Goal: Navigation & Orientation: Find specific page/section

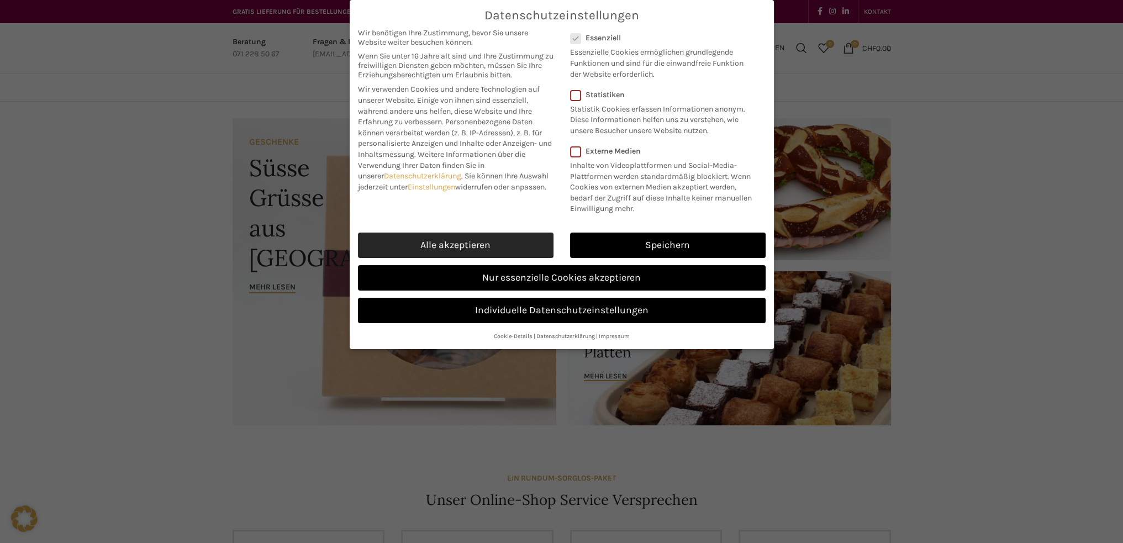
click at [454, 235] on link "Alle akzeptieren" at bounding box center [456, 245] width 196 height 25
checkbox input "true"
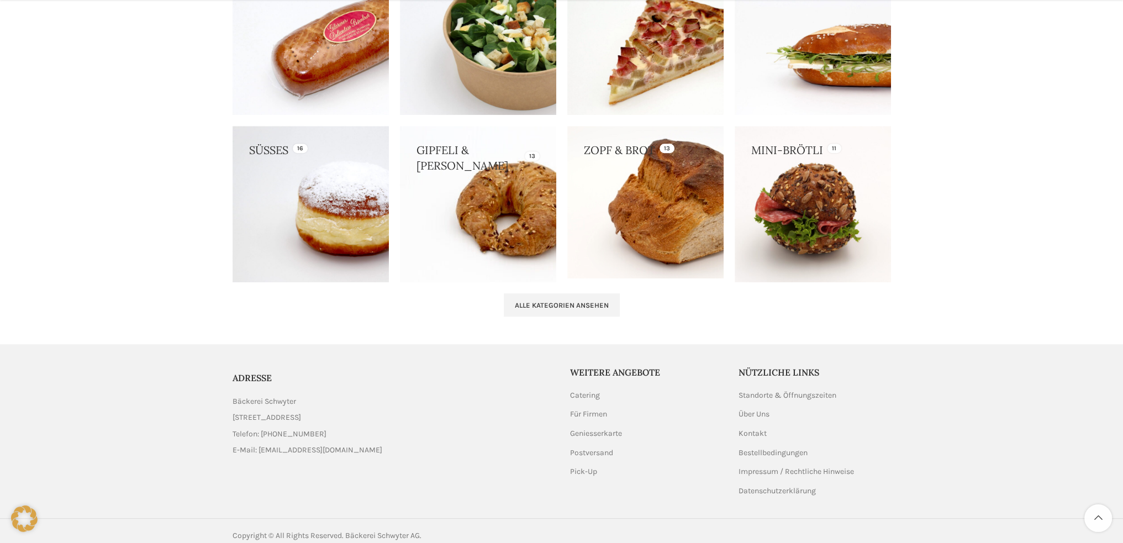
scroll to position [1076, 0]
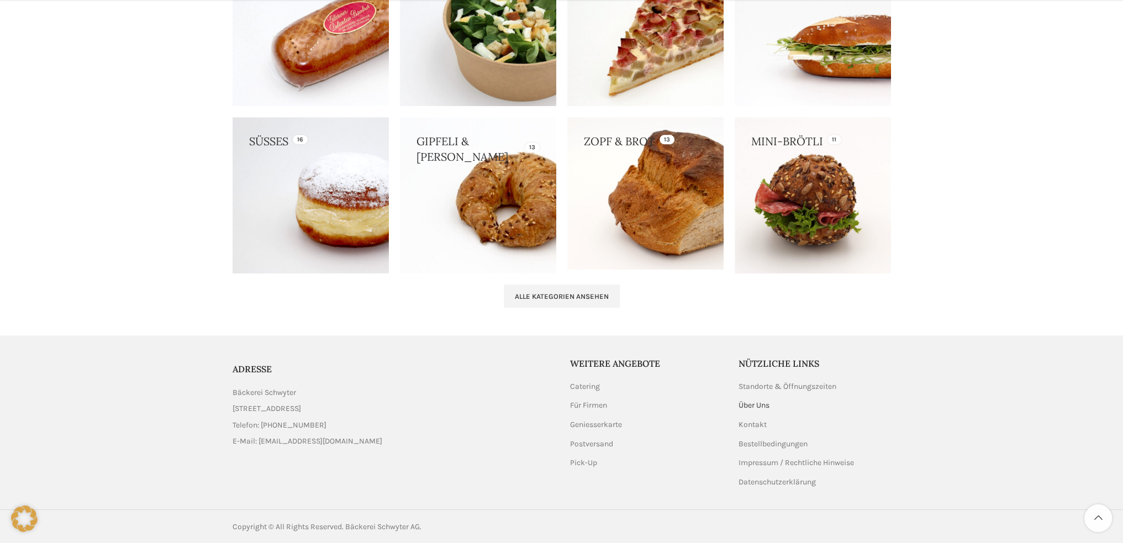
click at [751, 405] on link "Über Uns" at bounding box center [755, 405] width 32 height 11
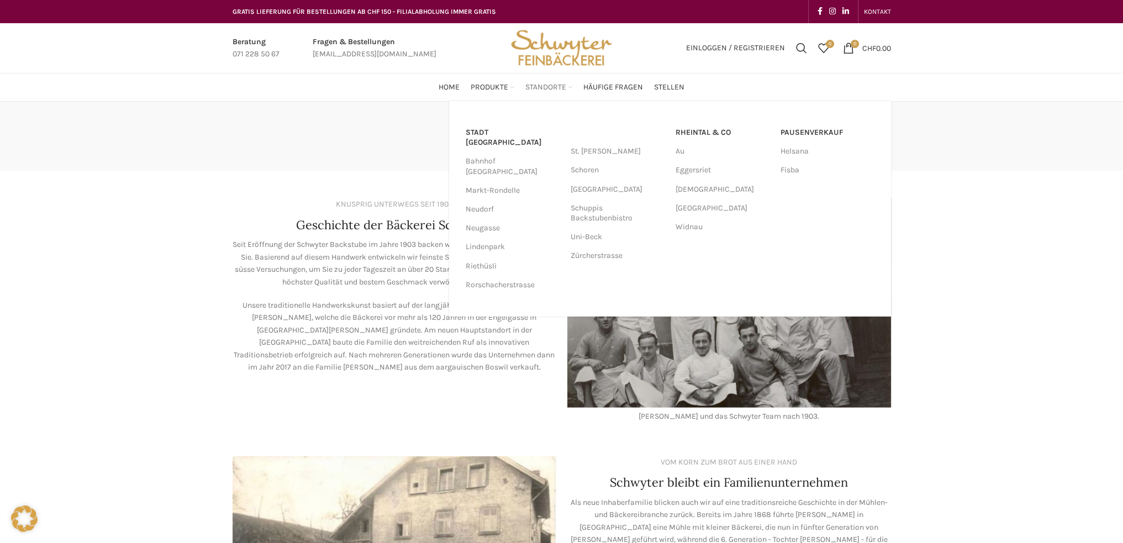
click at [538, 86] on span "Standorte" at bounding box center [545, 87] width 41 height 10
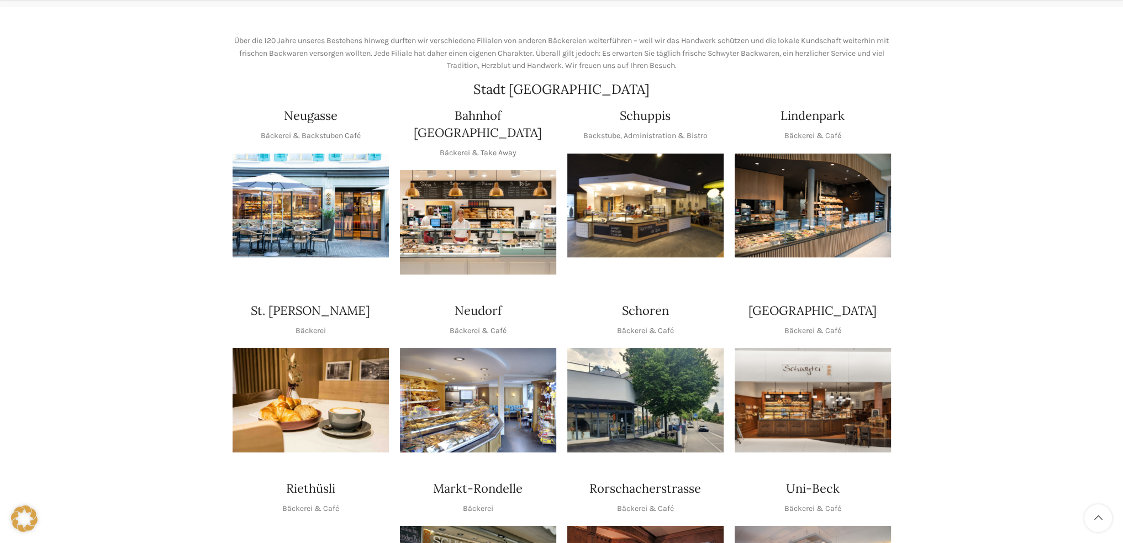
scroll to position [166, 0]
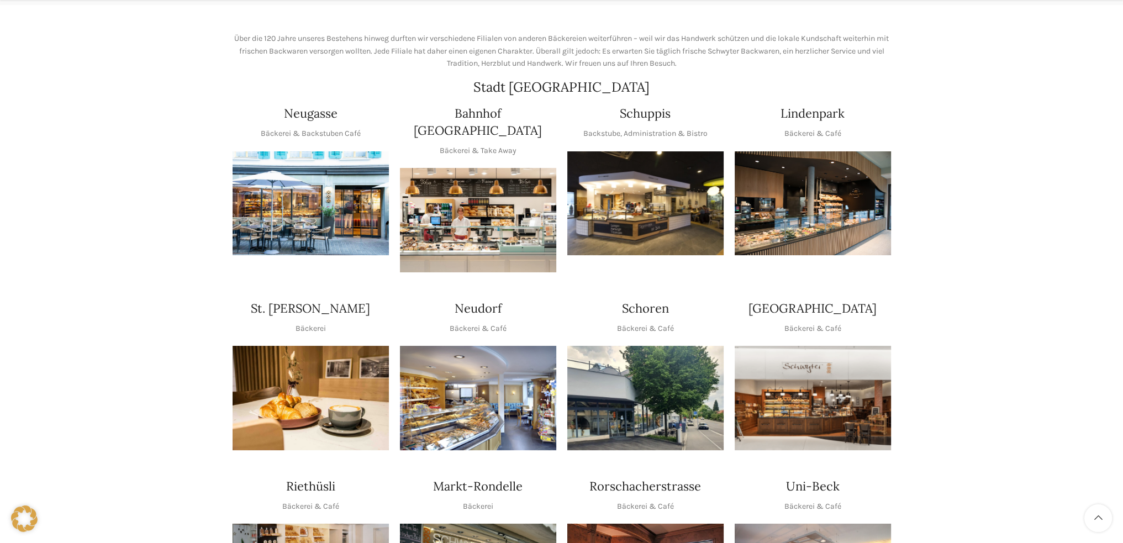
click at [632, 199] on img "1 / 1" at bounding box center [645, 203] width 156 height 104
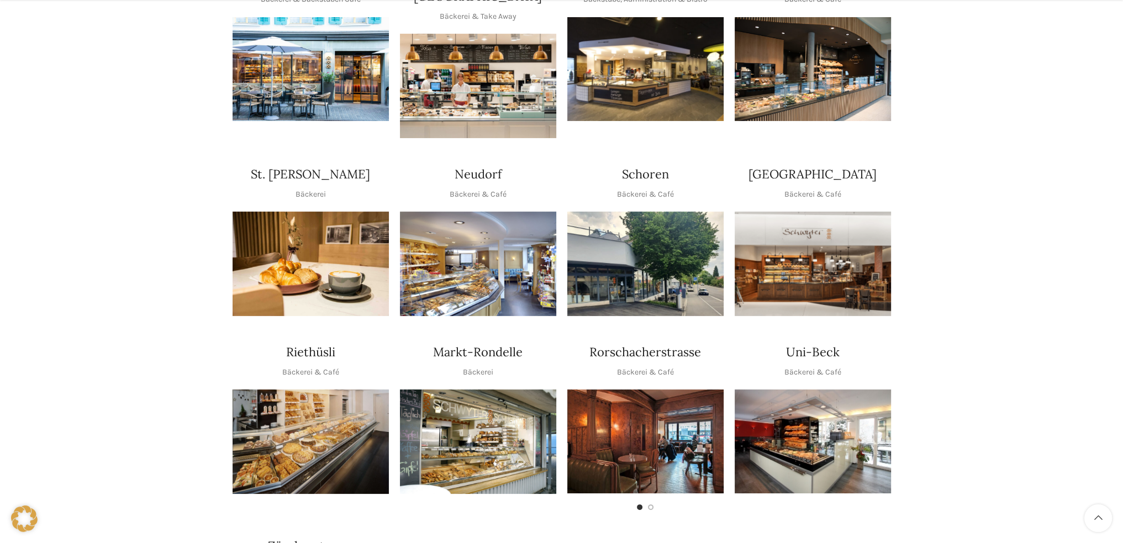
scroll to position [384, 0]
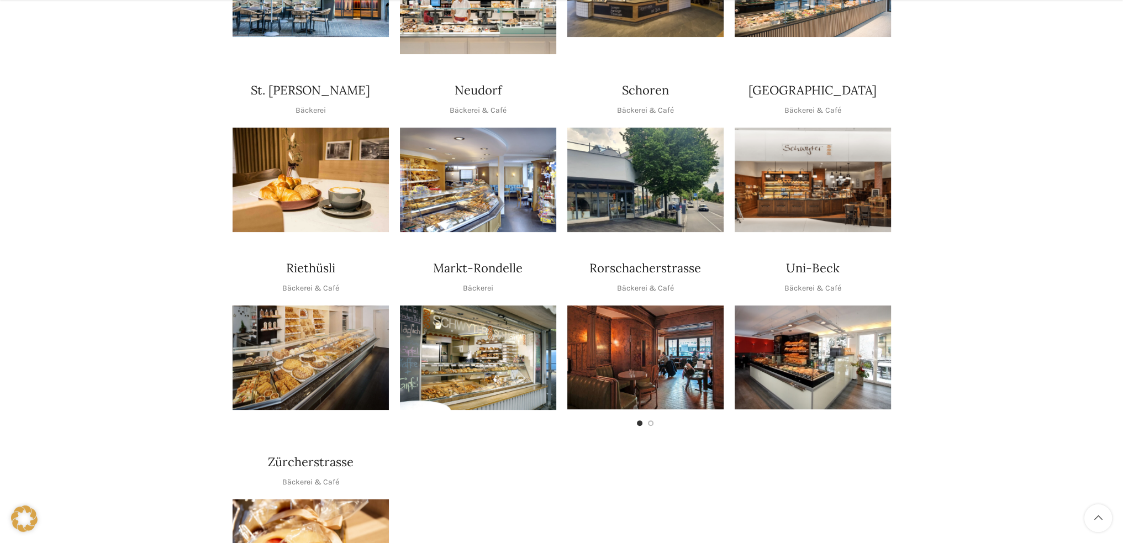
click at [304, 418] on div at bounding box center [311, 418] width 156 height 0
click at [317, 323] on img "1 / 1" at bounding box center [311, 357] width 156 height 104
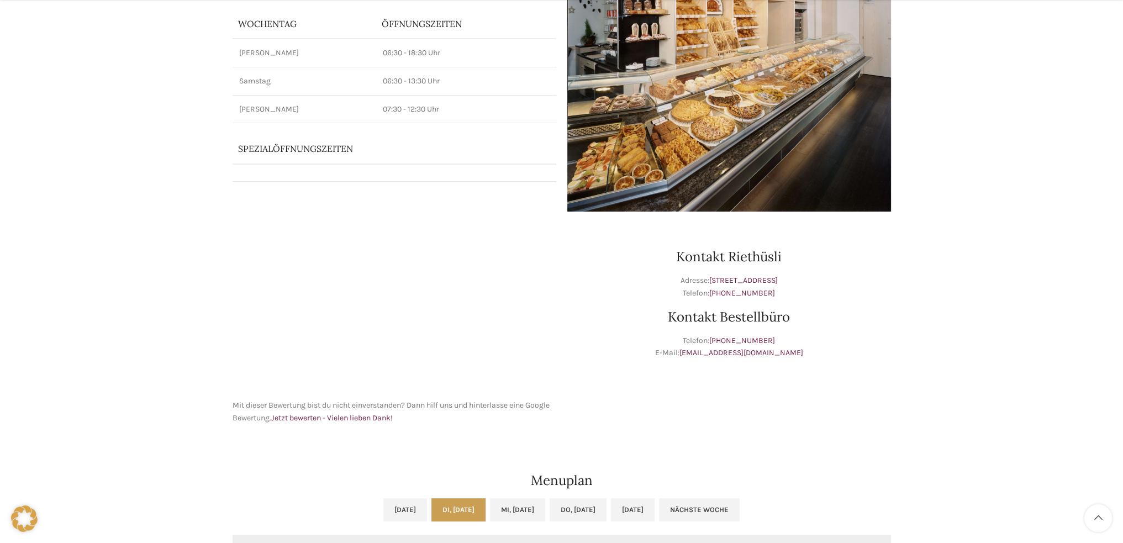
scroll to position [166, 0]
